Goal: Information Seeking & Learning: Find specific fact

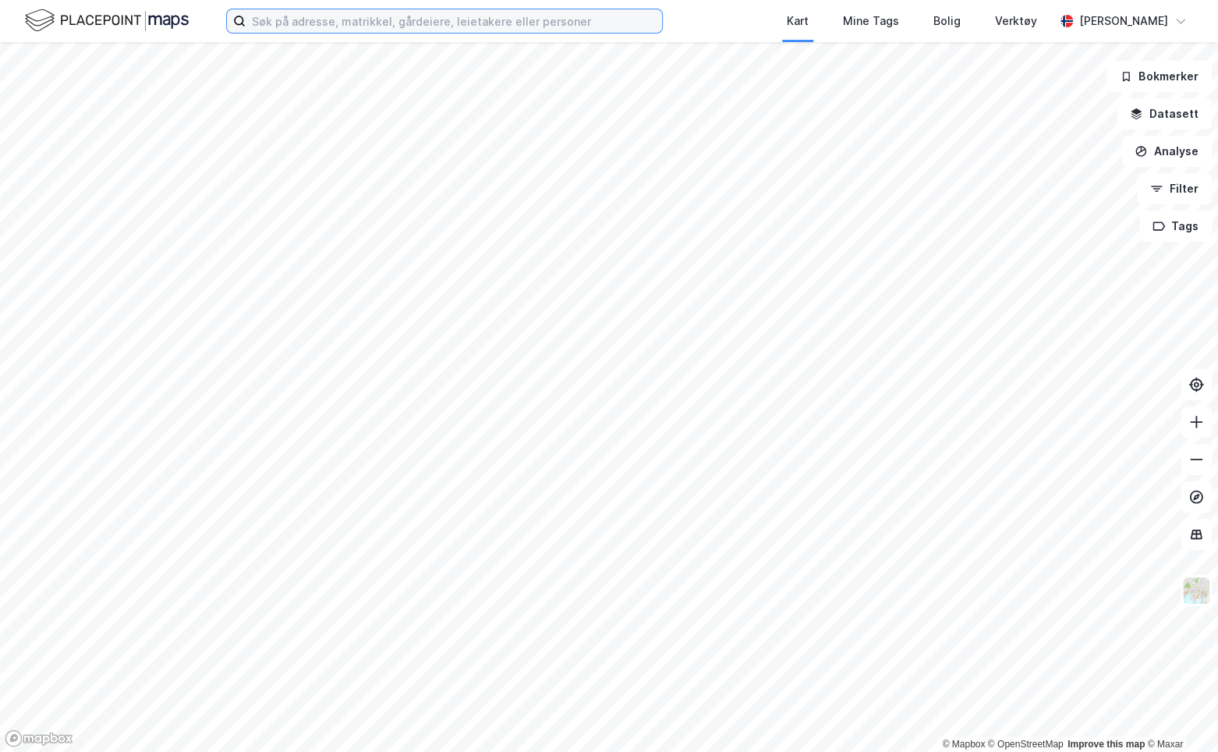
click at [302, 18] on input at bounding box center [454, 20] width 416 height 23
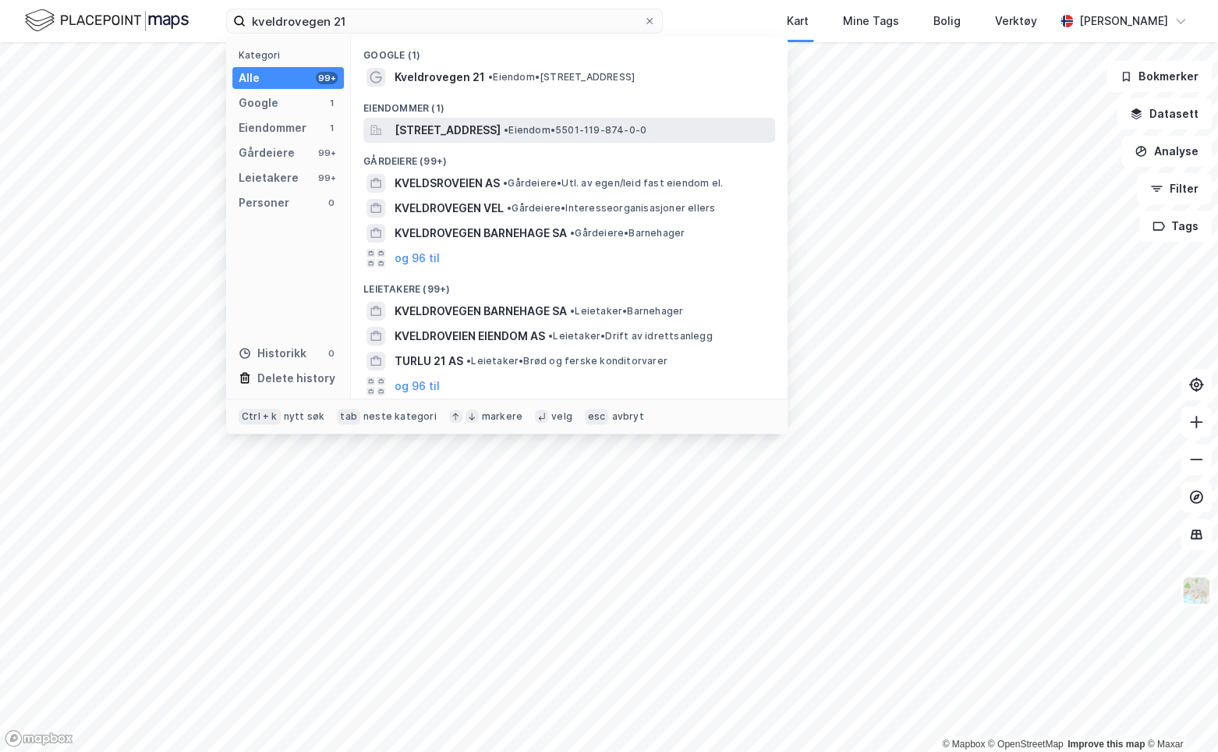
click at [459, 126] on span "[STREET_ADDRESS]" at bounding box center [448, 130] width 106 height 19
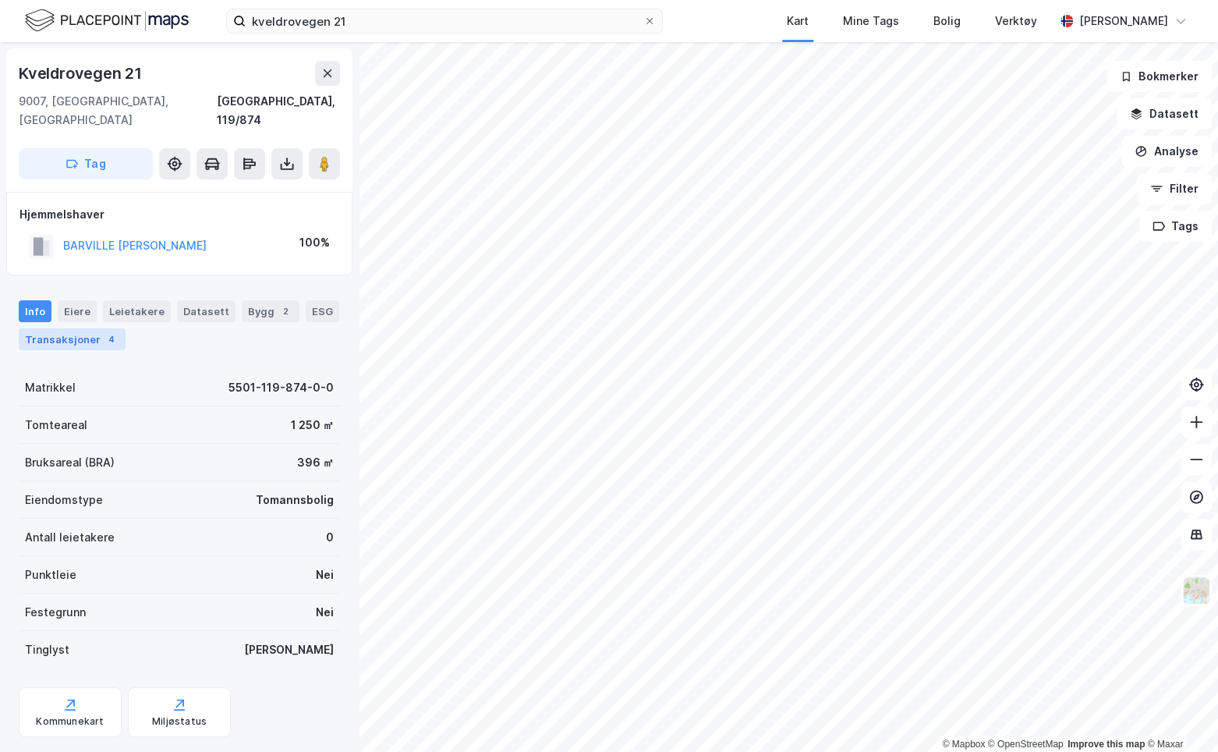
click at [90, 328] on div "Transaksjoner 4" at bounding box center [72, 339] width 107 height 22
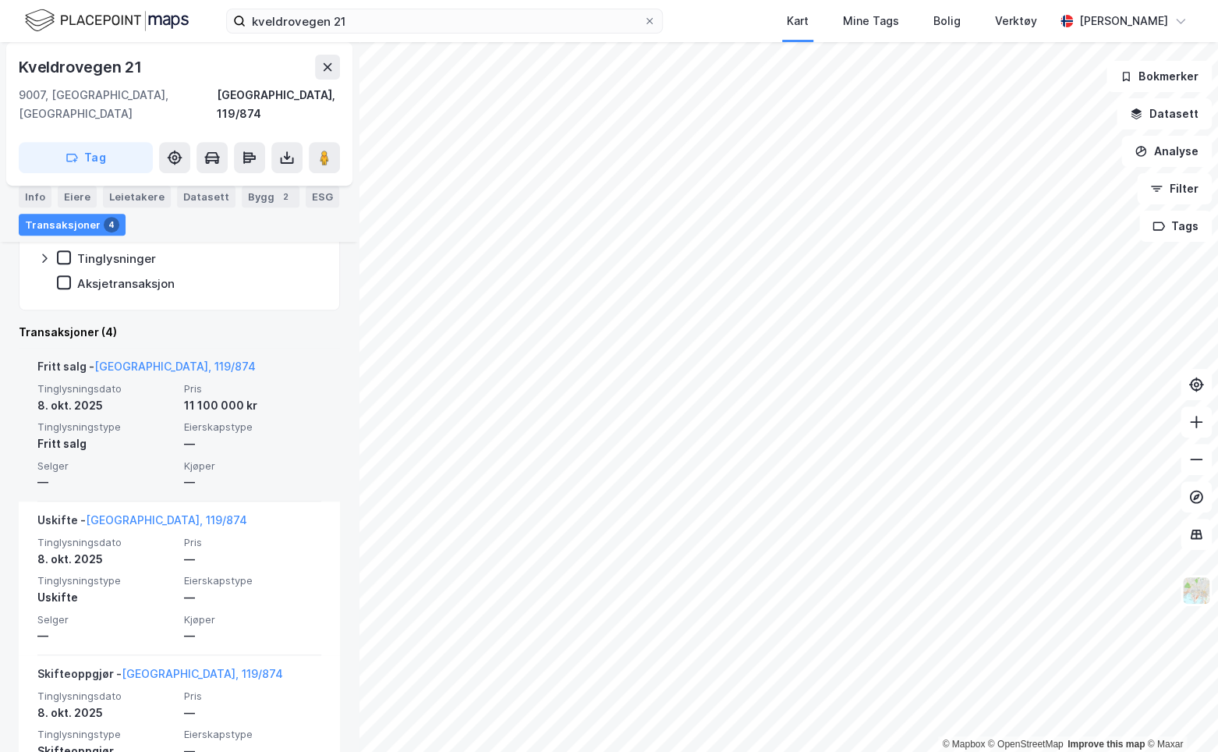
scroll to position [288, 0]
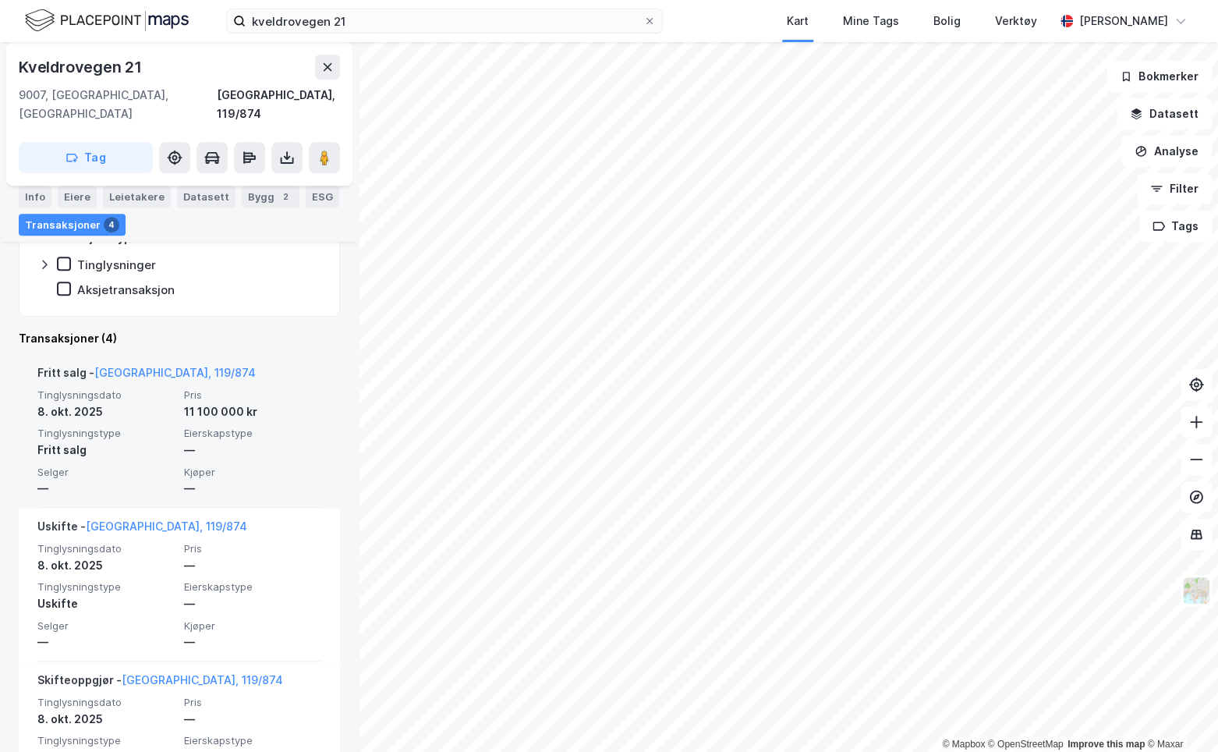
click at [156, 441] on div "Fritt salg" at bounding box center [105, 450] width 137 height 19
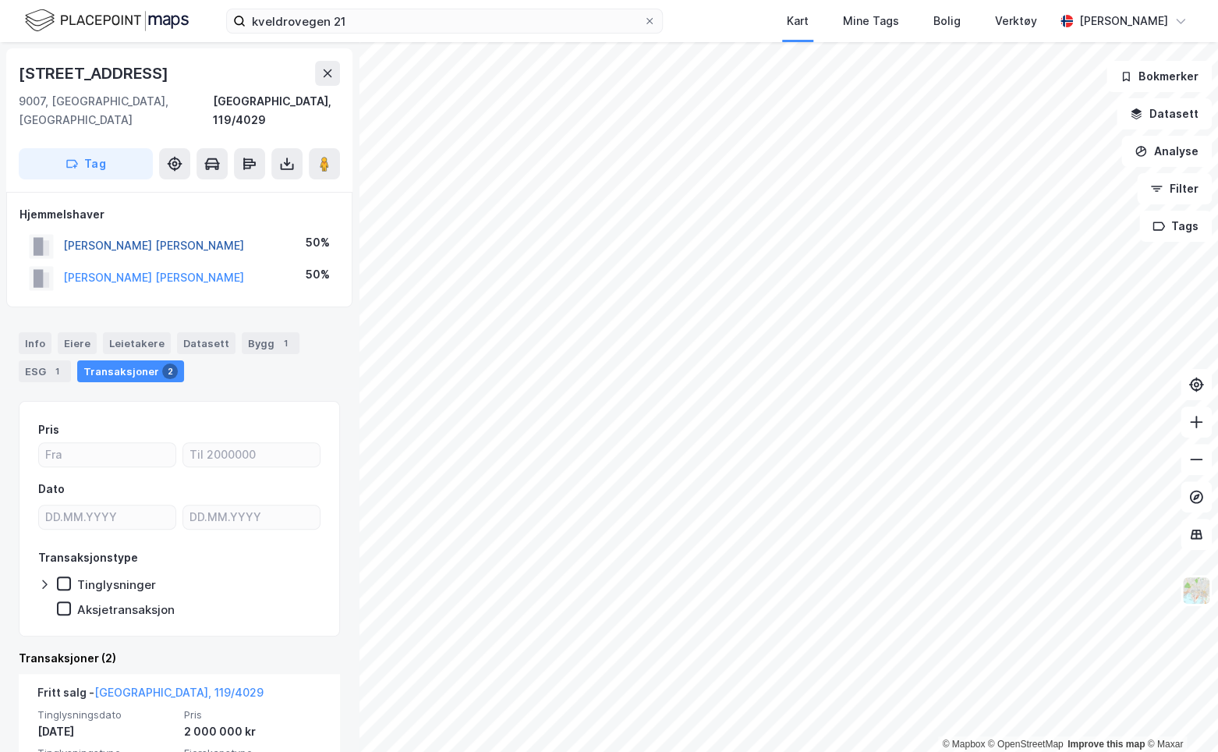
click at [0, 0] on button "[PERSON_NAME] [PERSON_NAME]" at bounding box center [0, 0] width 0 height 0
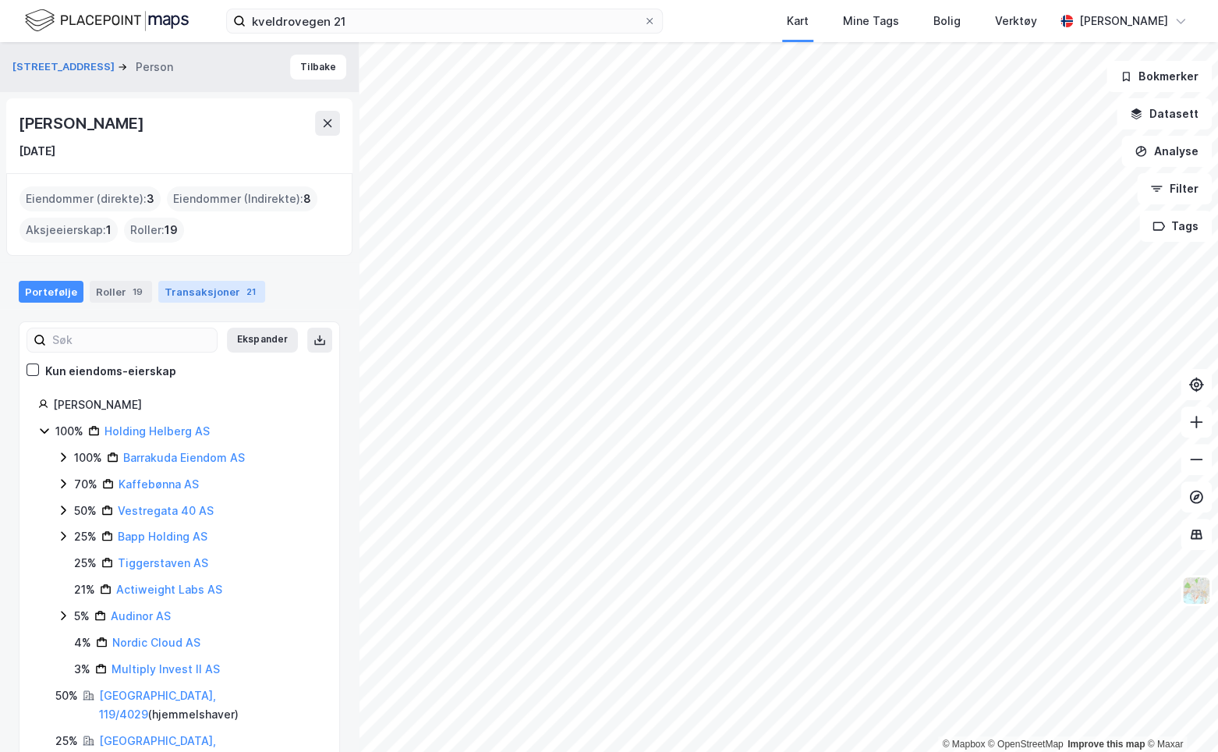
click at [200, 292] on div "Transaksjoner 21" at bounding box center [211, 292] width 107 height 22
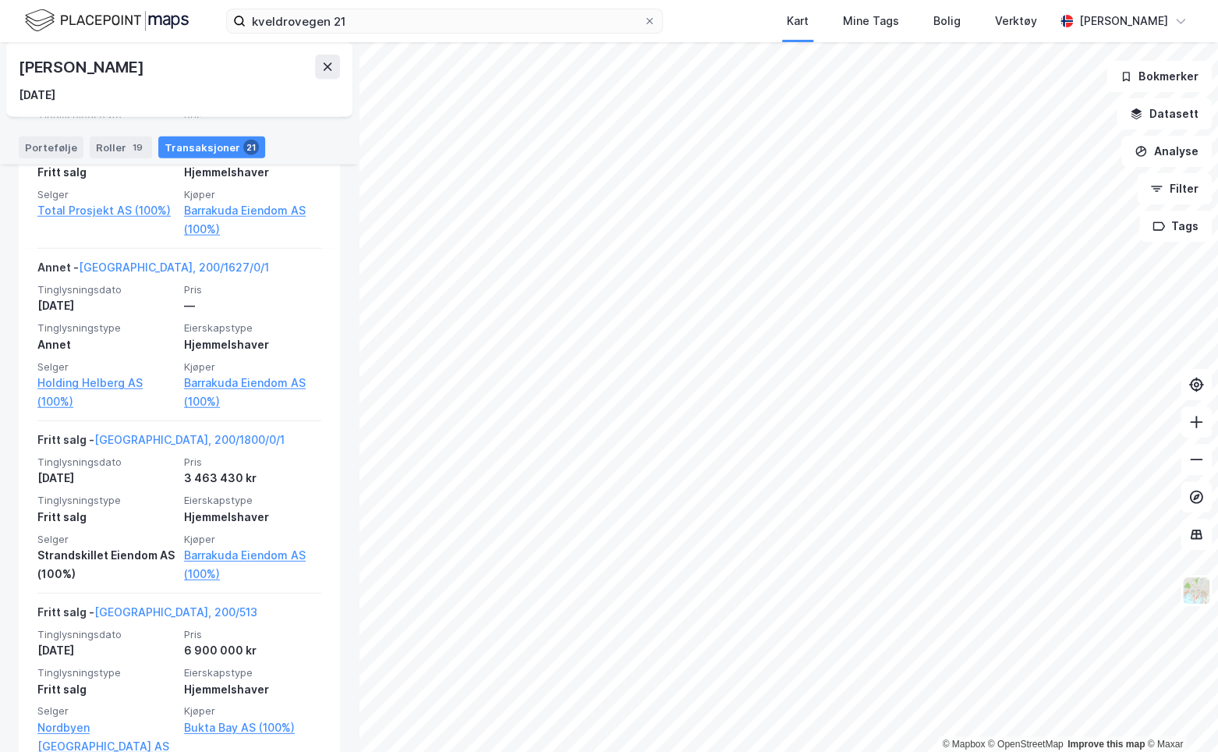
scroll to position [2184, 0]
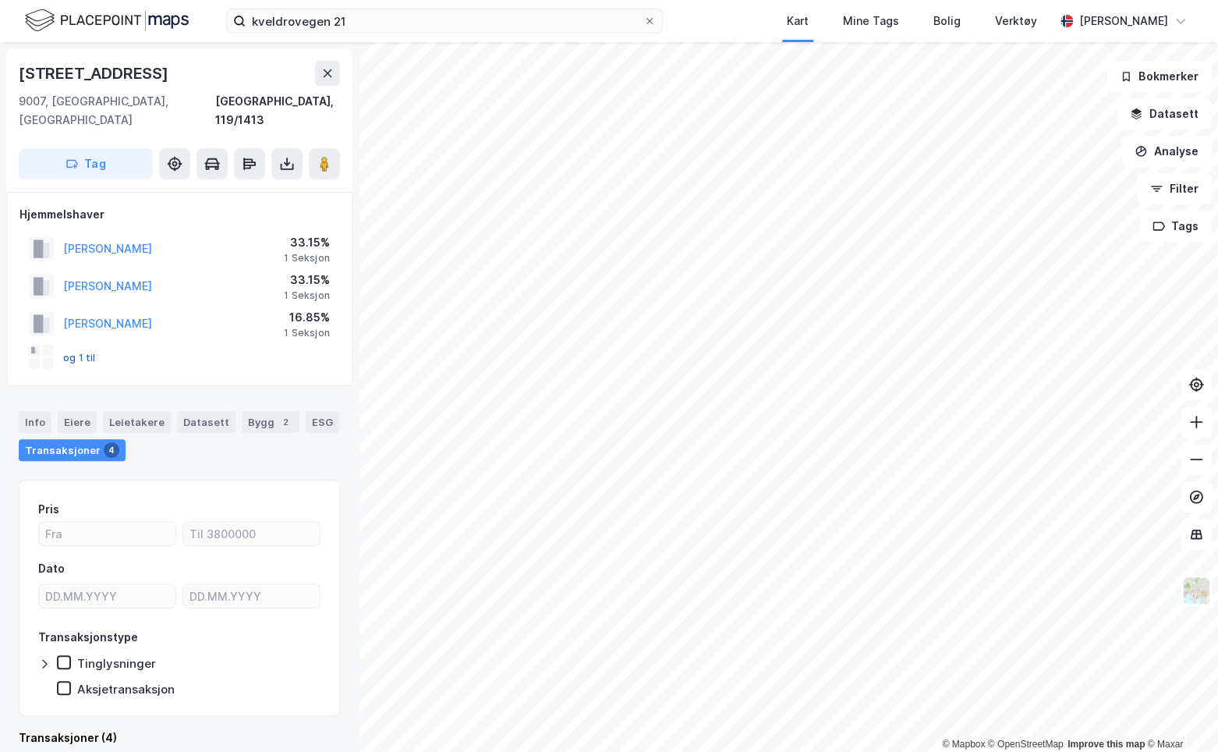
click at [0, 0] on button "og 1 til" at bounding box center [0, 0] width 0 height 0
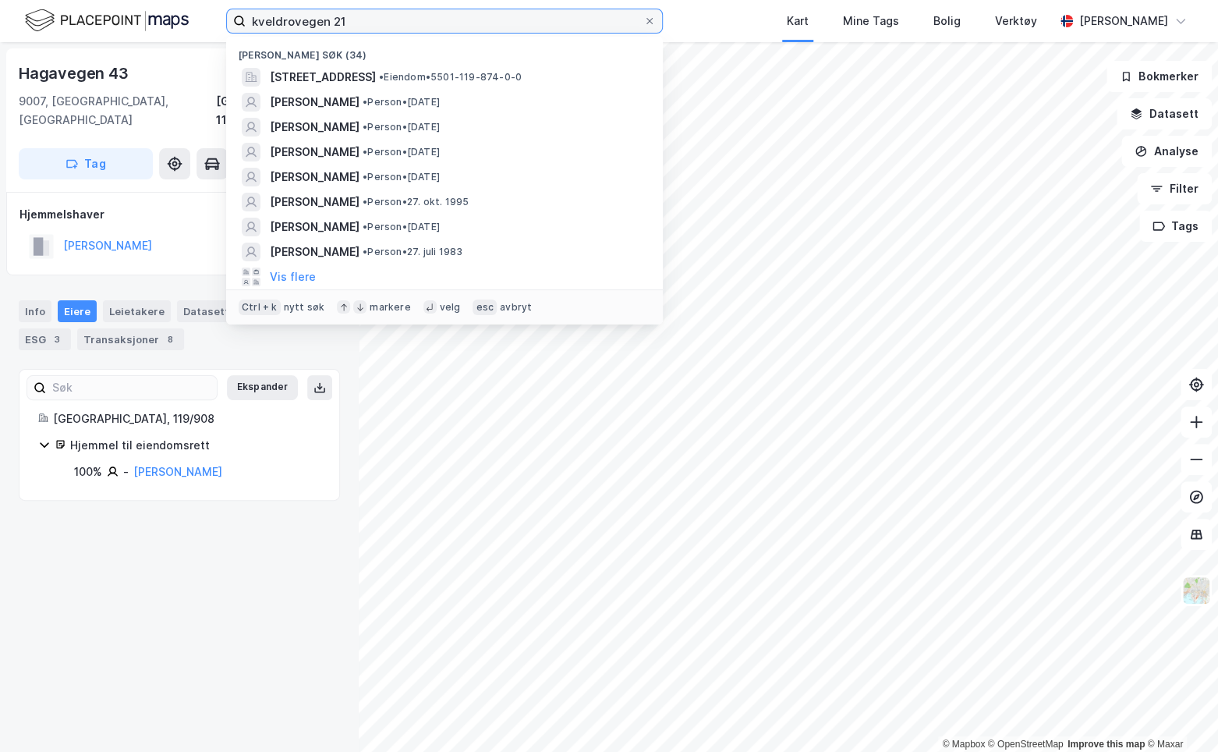
drag, startPoint x: 384, startPoint y: 25, endPoint x: 202, endPoint y: -2, distance: 183.7
click at [202, 0] on html "kveldrovegen 21 Nylige søk (34) [STREET_ADDRESS] • Eiendom • 5501-119-874-0-0 […" at bounding box center [609, 376] width 1218 height 752
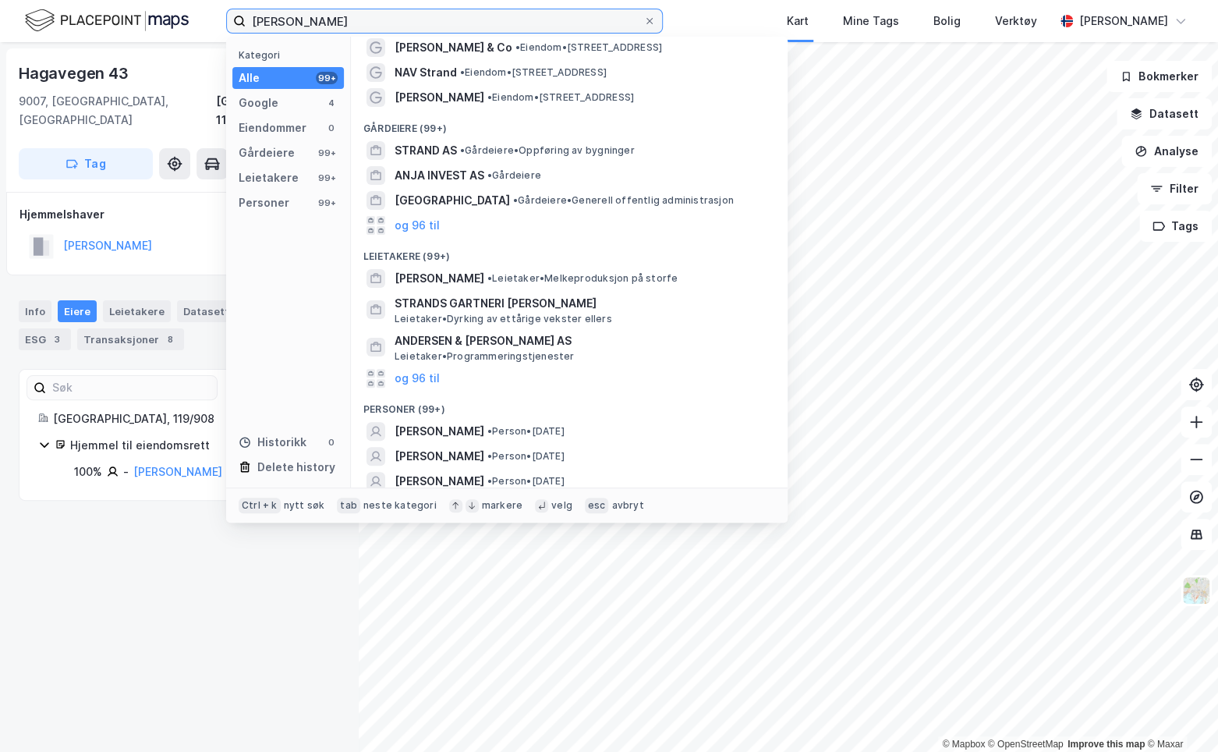
scroll to position [78, 0]
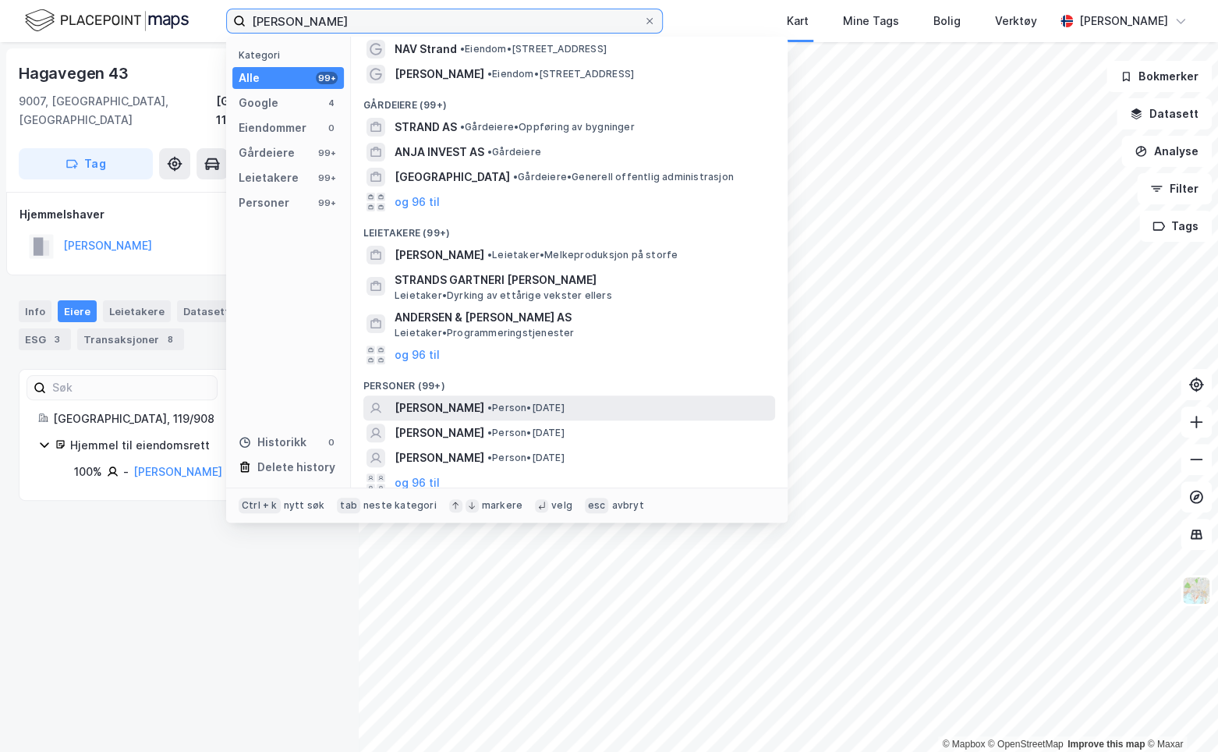
type input "[PERSON_NAME]"
click at [484, 406] on span "[PERSON_NAME]" at bounding box center [440, 408] width 90 height 19
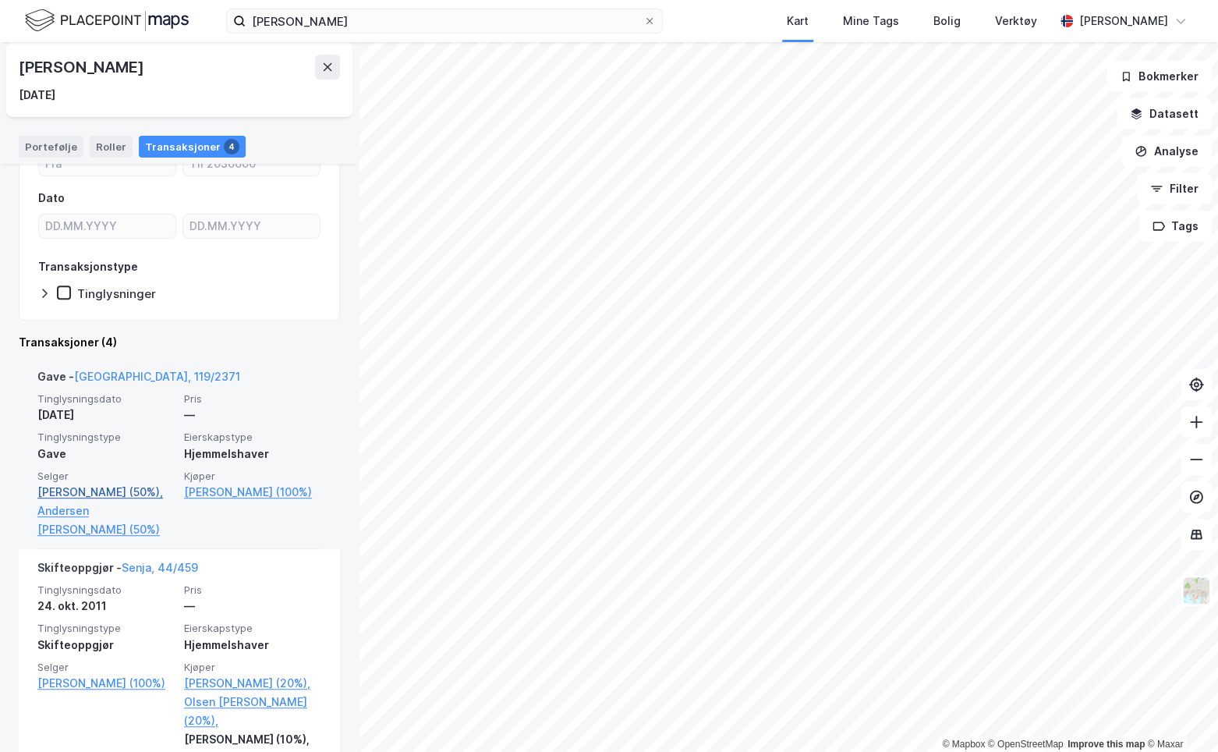
scroll to position [156, 0]
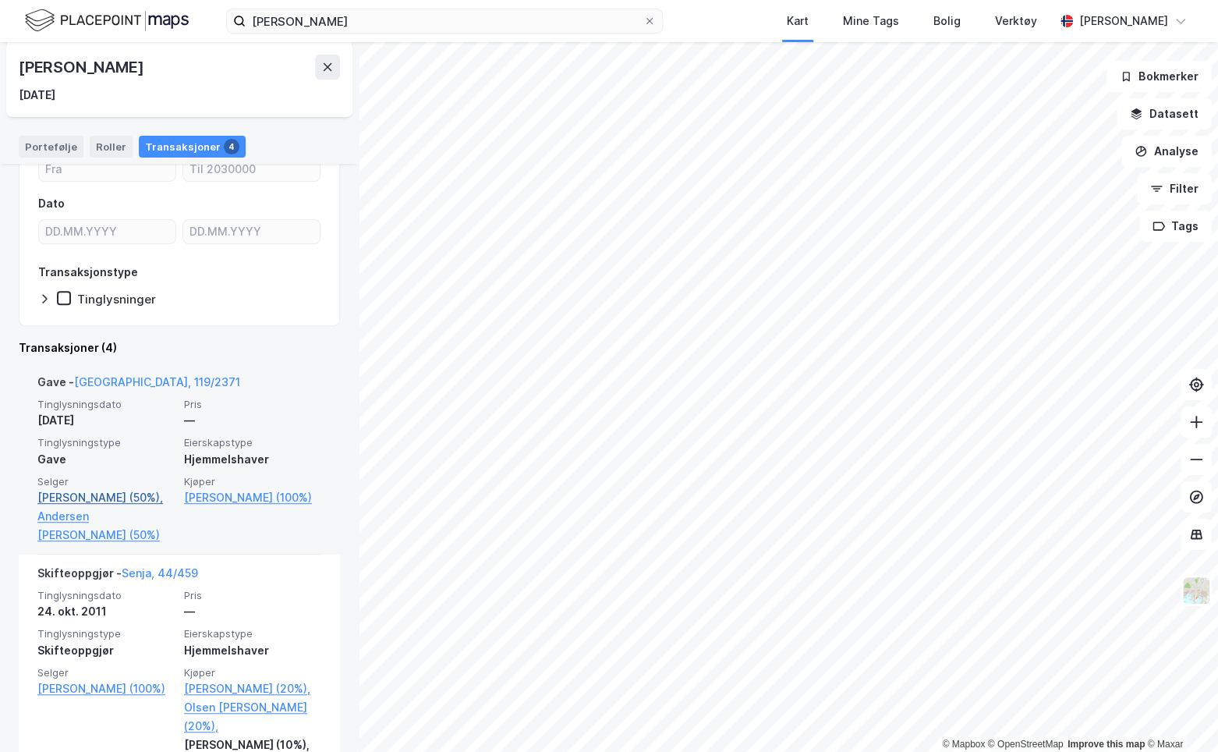
click at [112, 503] on link "[PERSON_NAME] (50%)," at bounding box center [105, 497] width 137 height 19
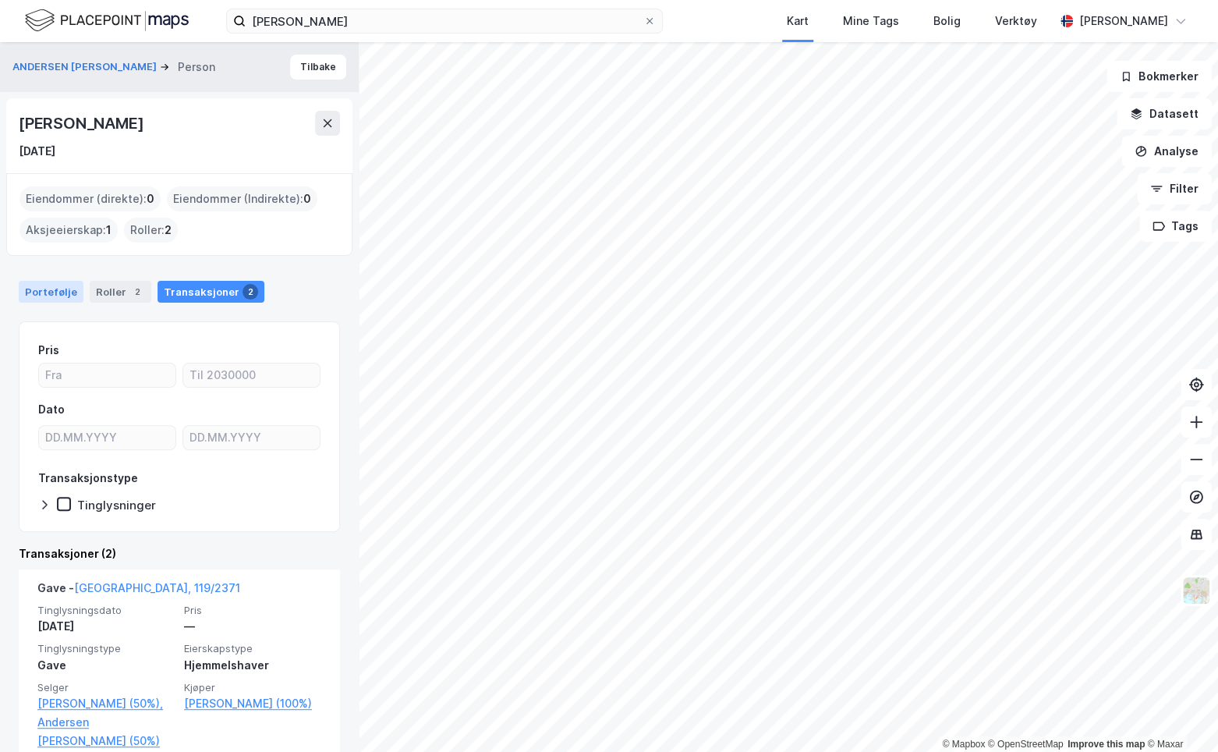
click at [60, 285] on div "Portefølje" at bounding box center [51, 292] width 65 height 22
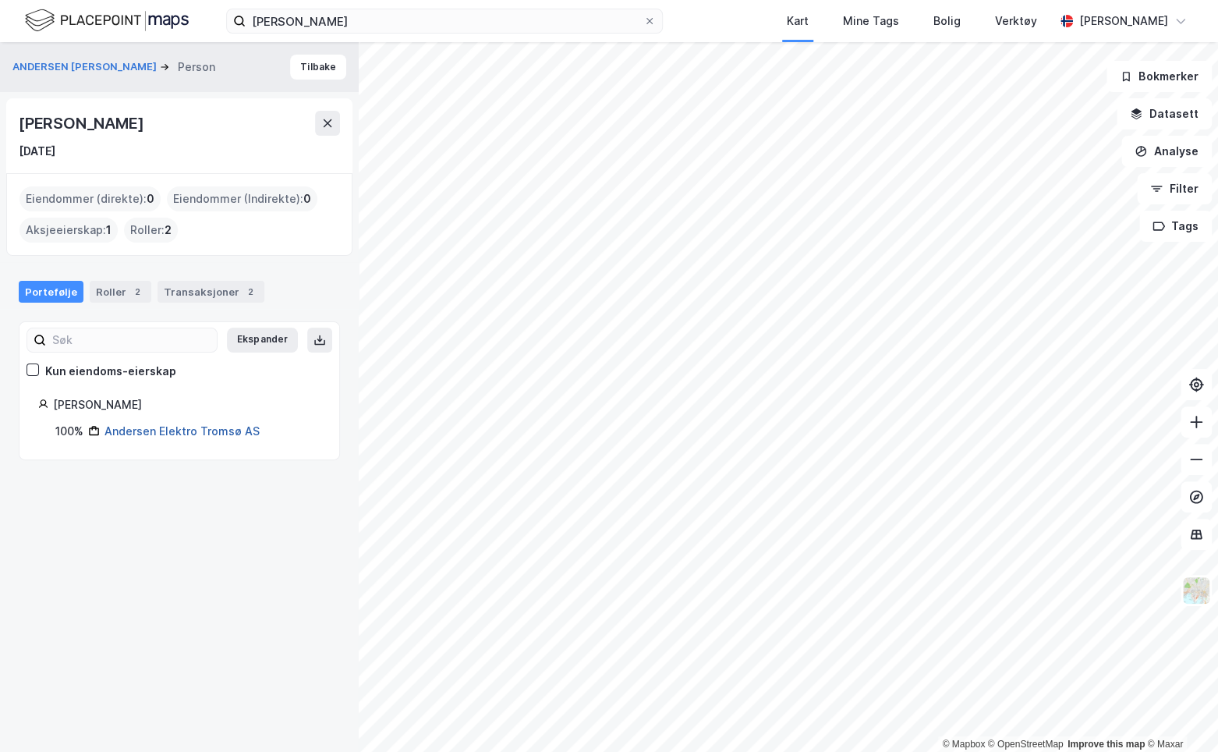
click at [157, 434] on link "Andersen Elektro Tromsø AS" at bounding box center [182, 430] width 155 height 13
